Goal: Complete application form

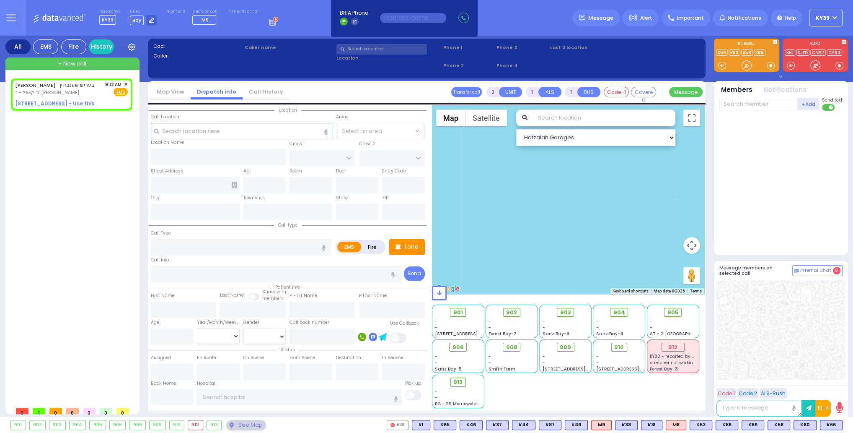
select select
radio input "true"
type input "BERISH"
type input "SCHONBRUN"
select select
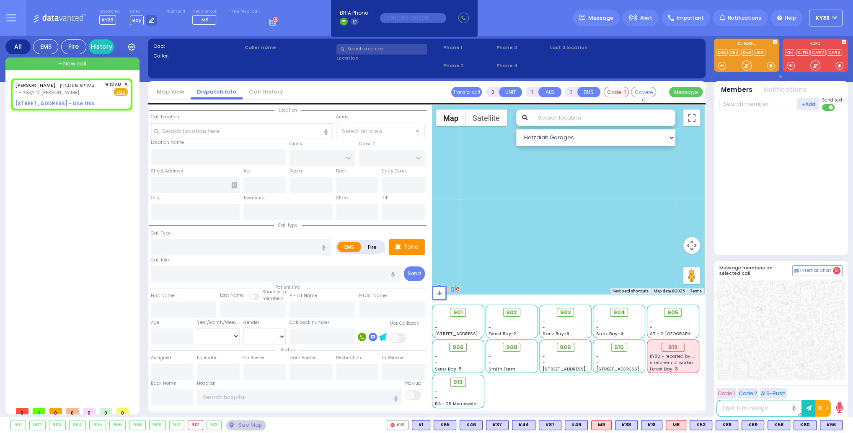
type input "09:12"
select select "Hatzalah Garages"
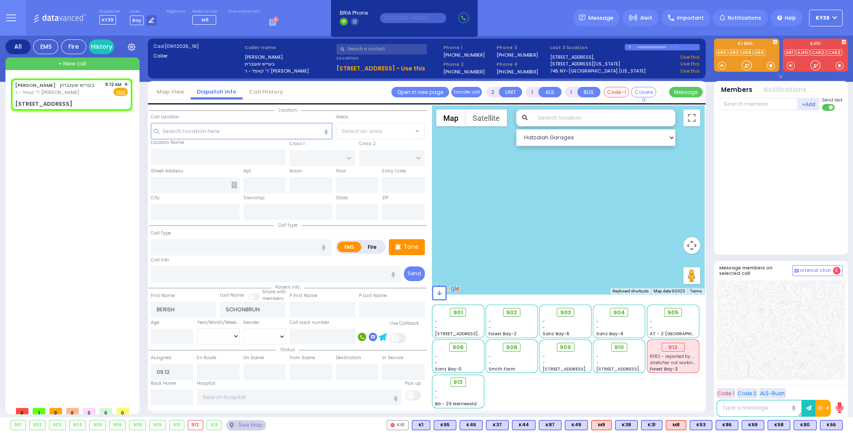
select select
radio input "true"
select select
select select "Hatzalah Garages"
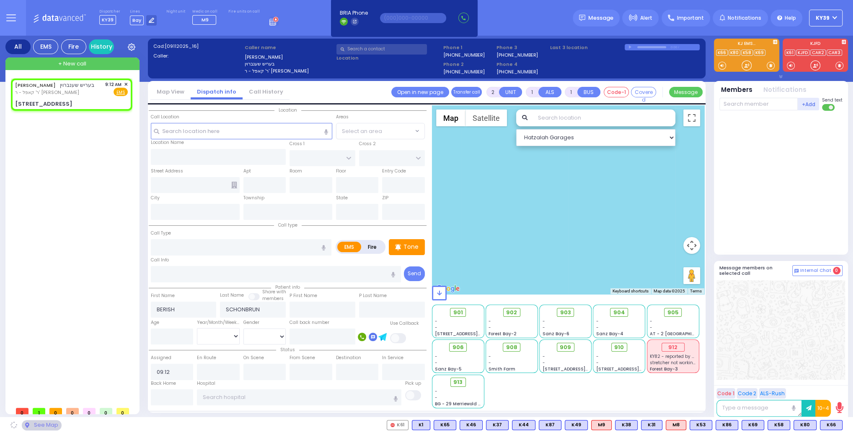
type input "PRAG BLVD"
type input "DAJ BLVD"
type input "19 MERON DR"
type input "203"
type input "[PERSON_NAME]"
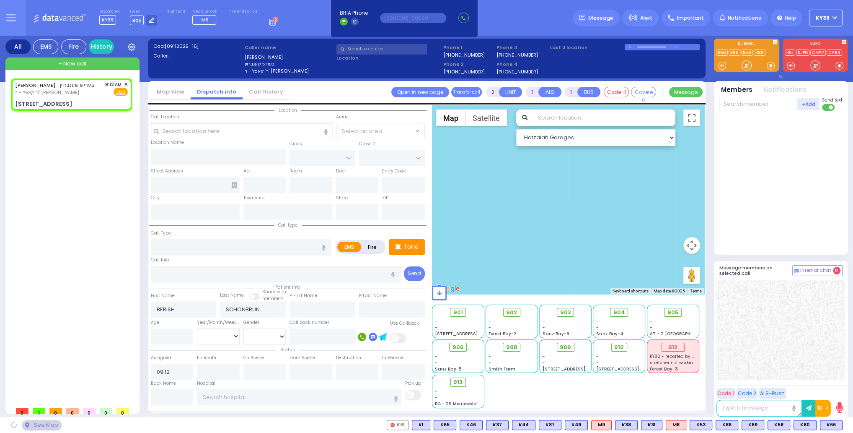
type input "[US_STATE]"
type input "10950"
select select "SECTION 6"
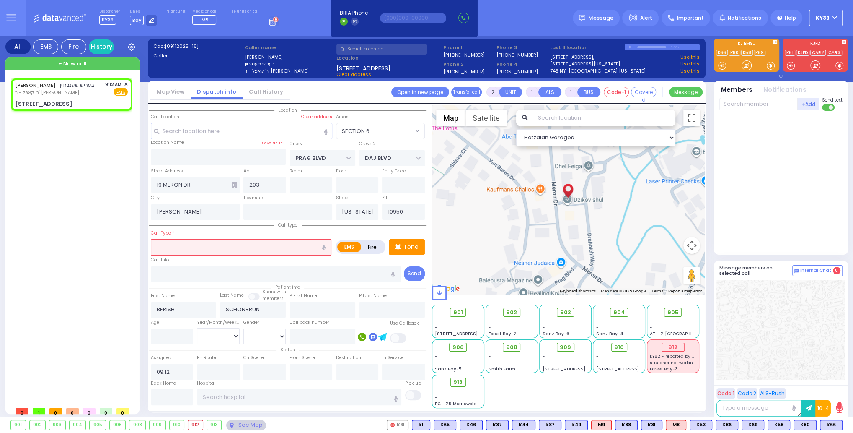
select select
type input "test"
radio input "true"
select select
select select "Hatzalah Garages"
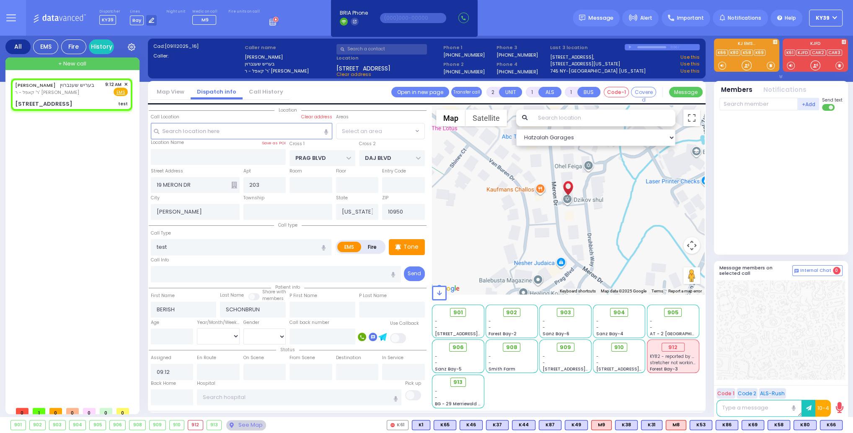
select select "SECTION 6"
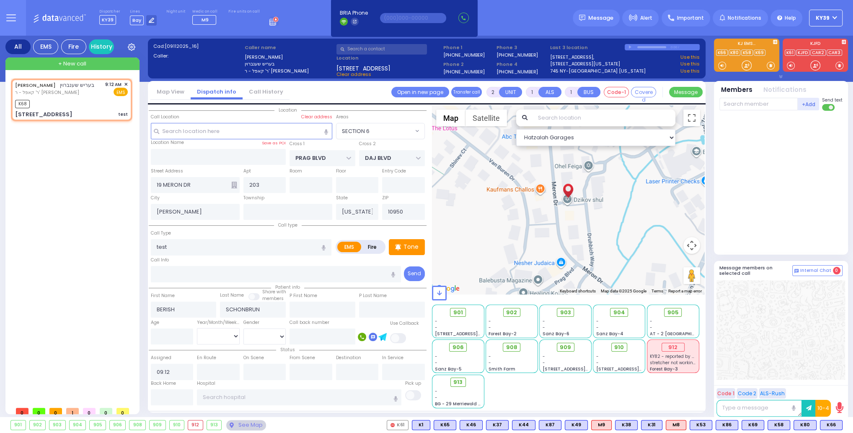
select select
radio input "true"
select select
type input "09:13"
select select "Hatzalah Garages"
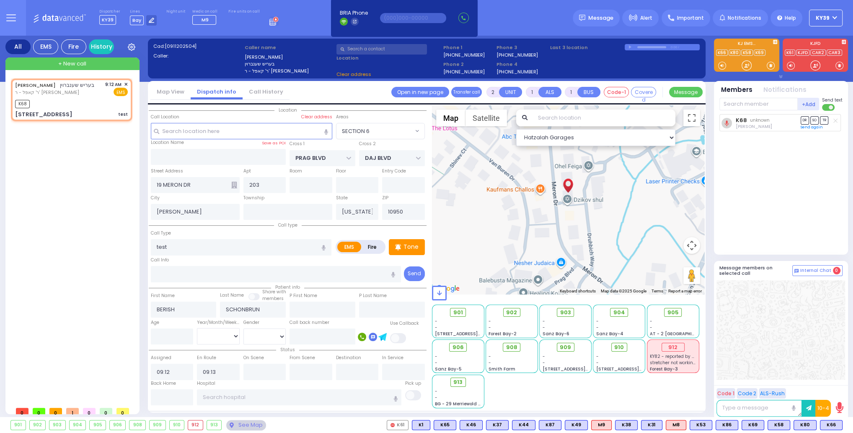
select select "SECTION 6"
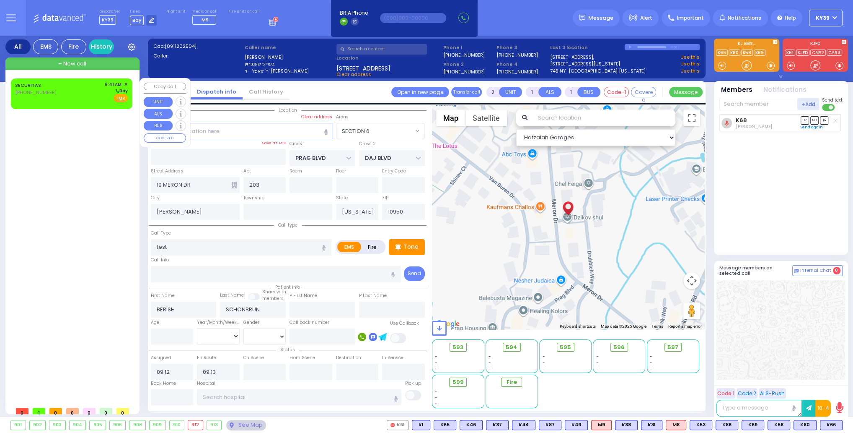
click at [80, 92] on div "SECURITAS [PHONE_NUMBER] 9:41 AM ✕ [GEOGRAPHIC_DATA] EMS" at bounding box center [71, 92] width 113 height 22
select select
radio input "true"
select select
type input "09:41"
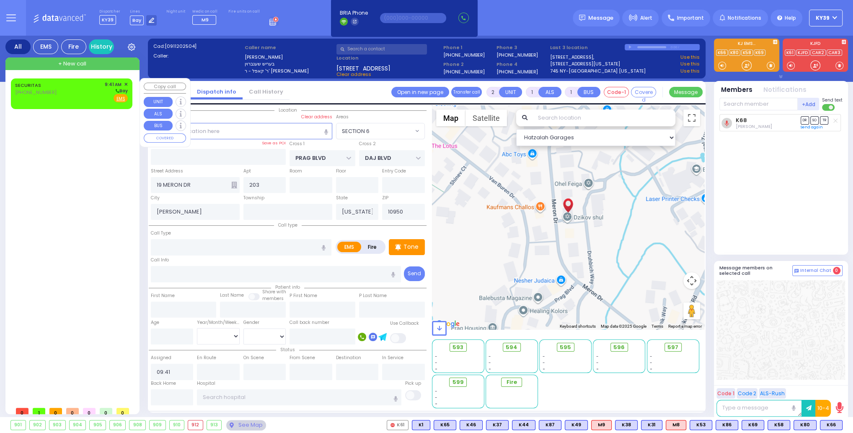
select select "Hatzalah Garages"
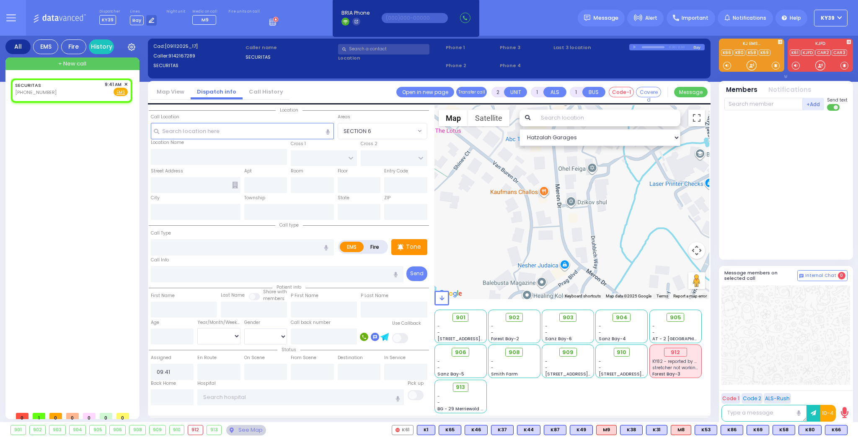
select select
radio input "true"
select select
select select "Hatzalah Garages"
